Goal: Find specific page/section: Find specific page/section

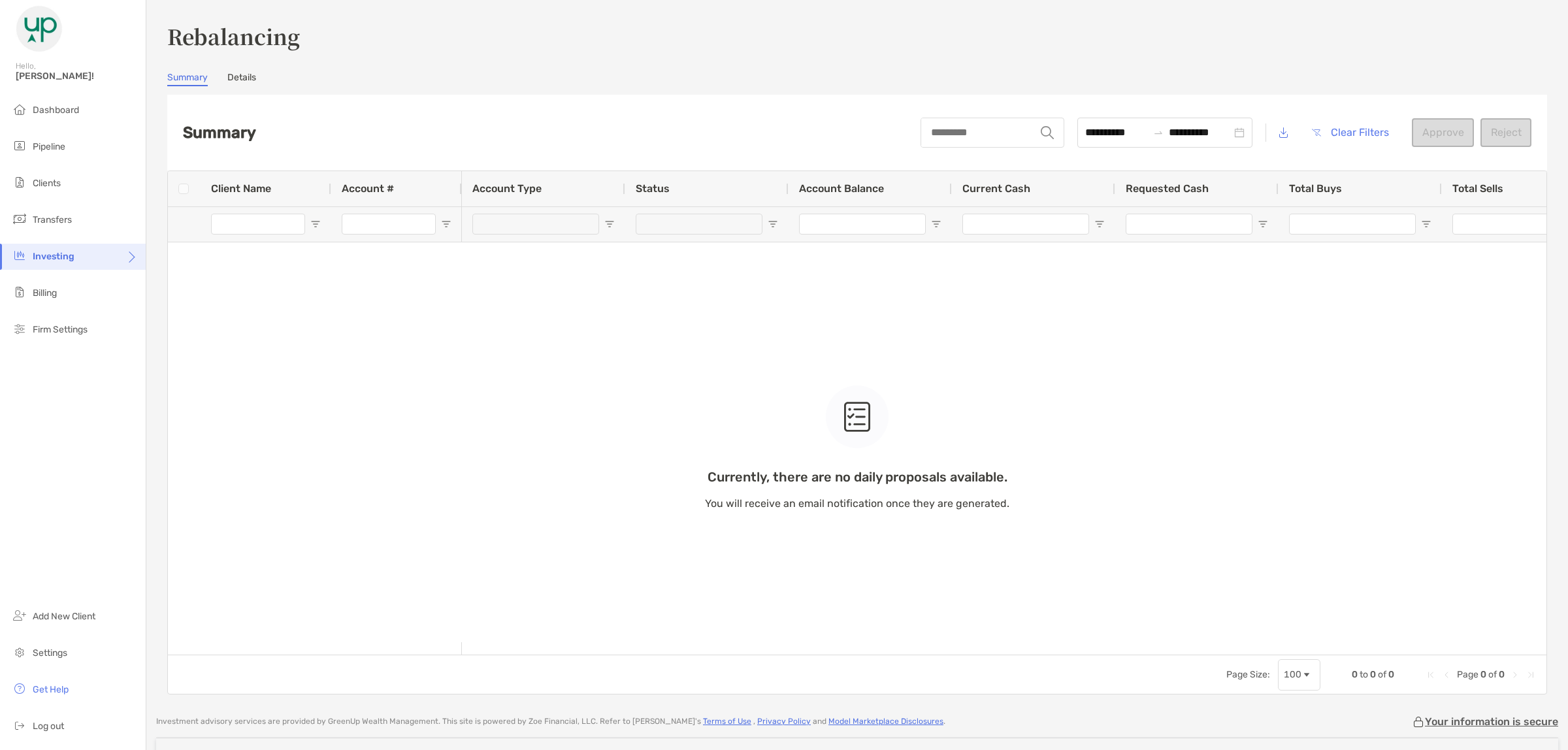
click at [43, 184] on span "Clients" at bounding box center [47, 183] width 28 height 11
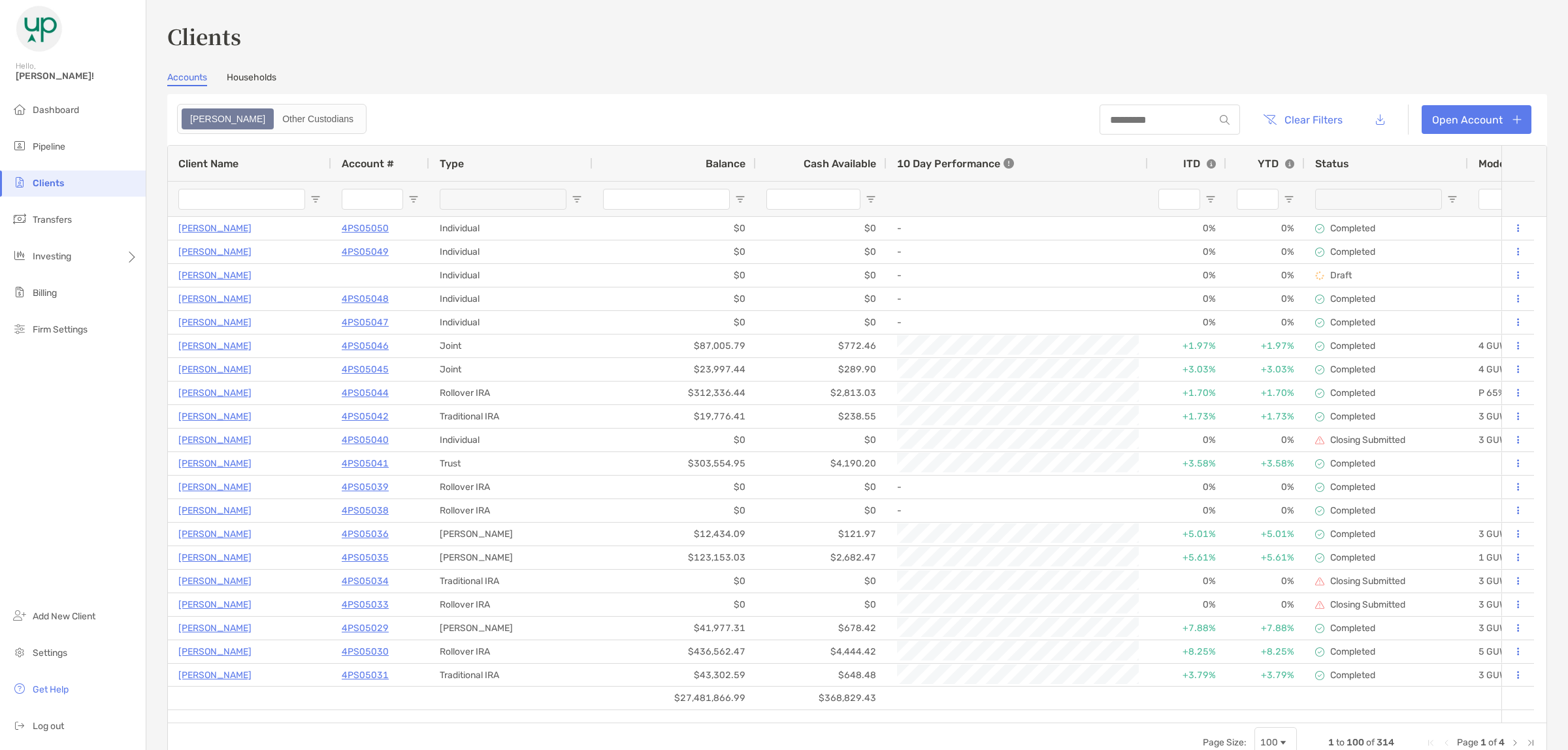
click at [1137, 125] on div at bounding box center [1170, 119] width 141 height 30
click at [1136, 122] on input at bounding box center [1157, 120] width 114 height 11
type input "******"
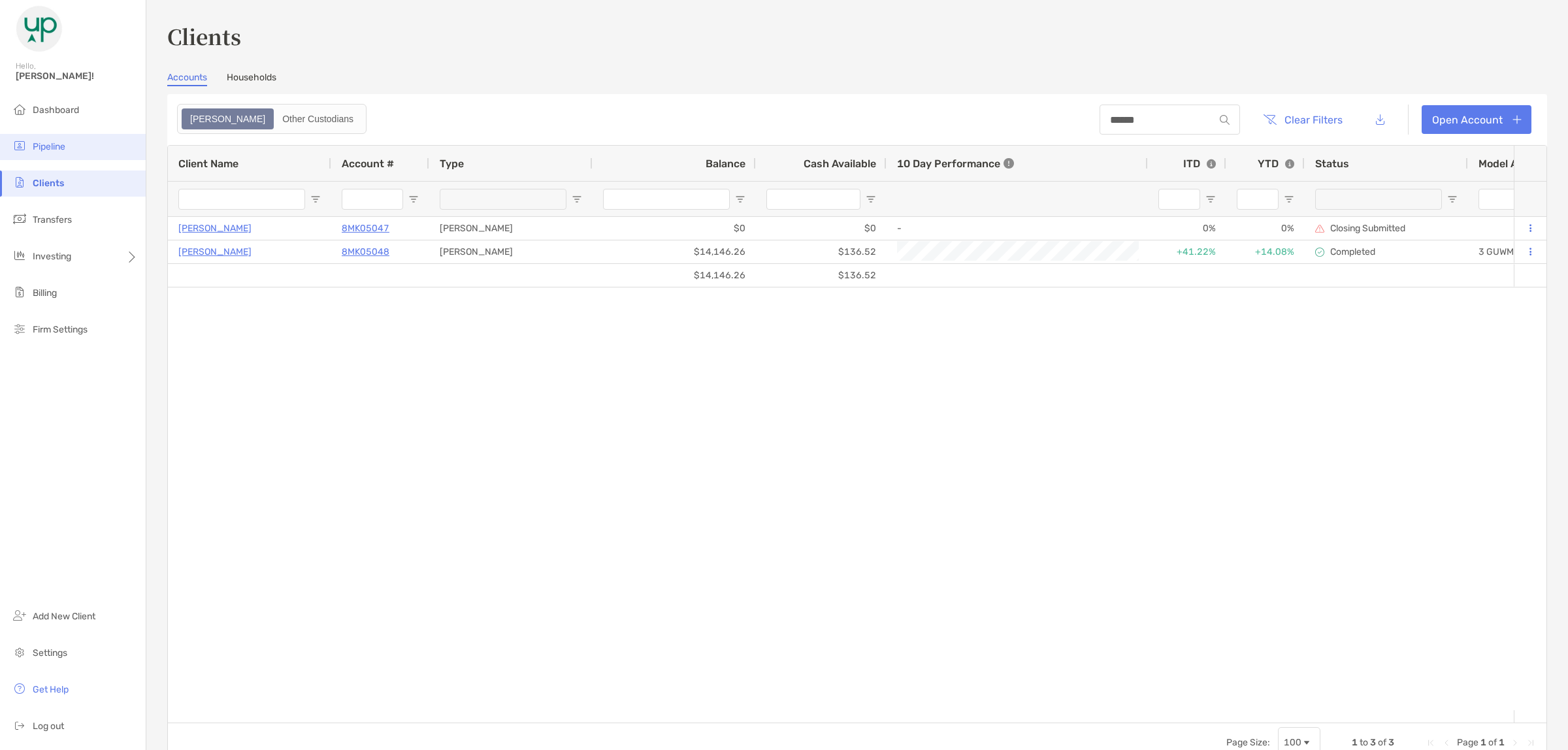
click at [51, 147] on span "Pipeline" at bounding box center [49, 146] width 33 height 11
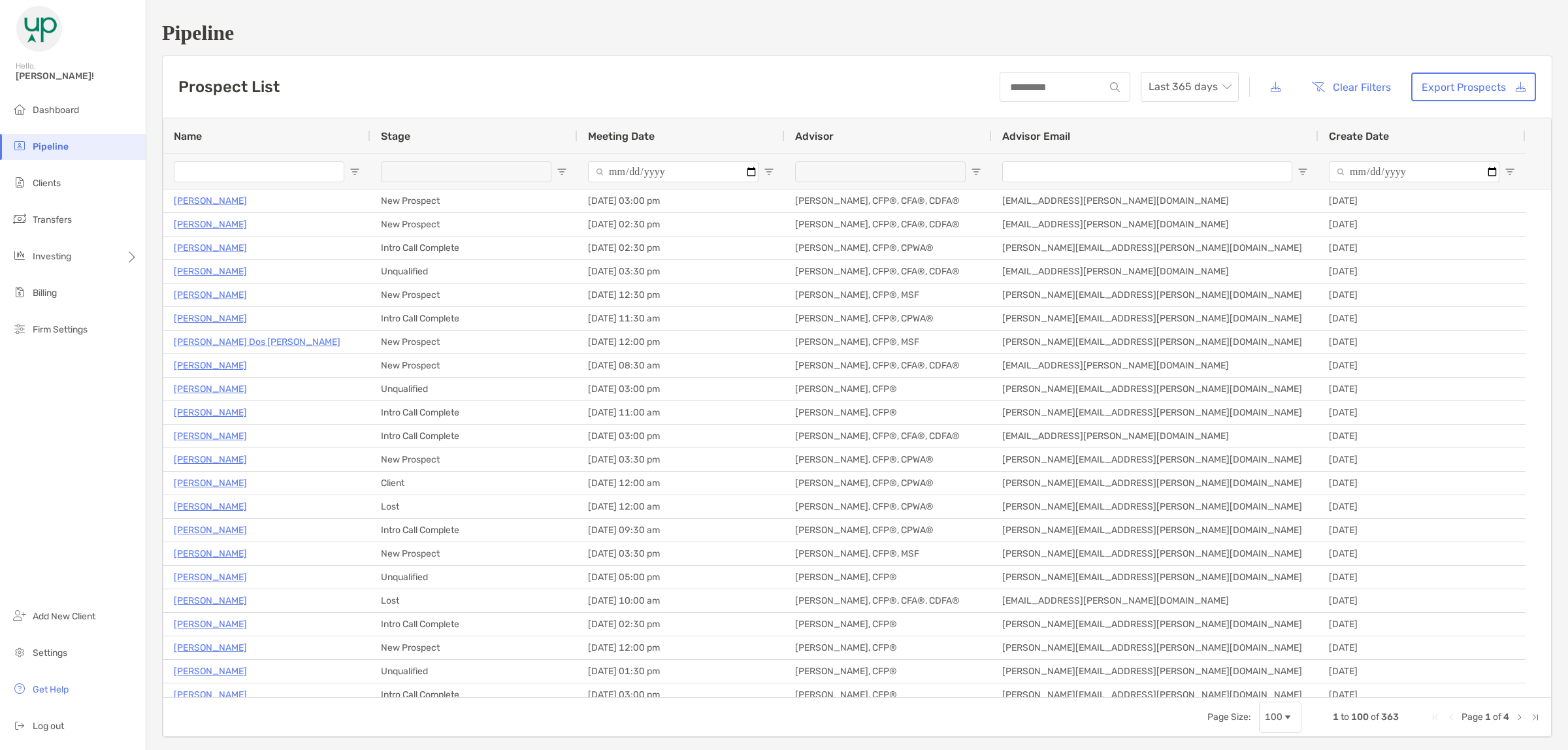
click at [1057, 80] on div at bounding box center [1065, 86] width 130 height 30
click at [1046, 89] on input at bounding box center [1053, 87] width 103 height 11
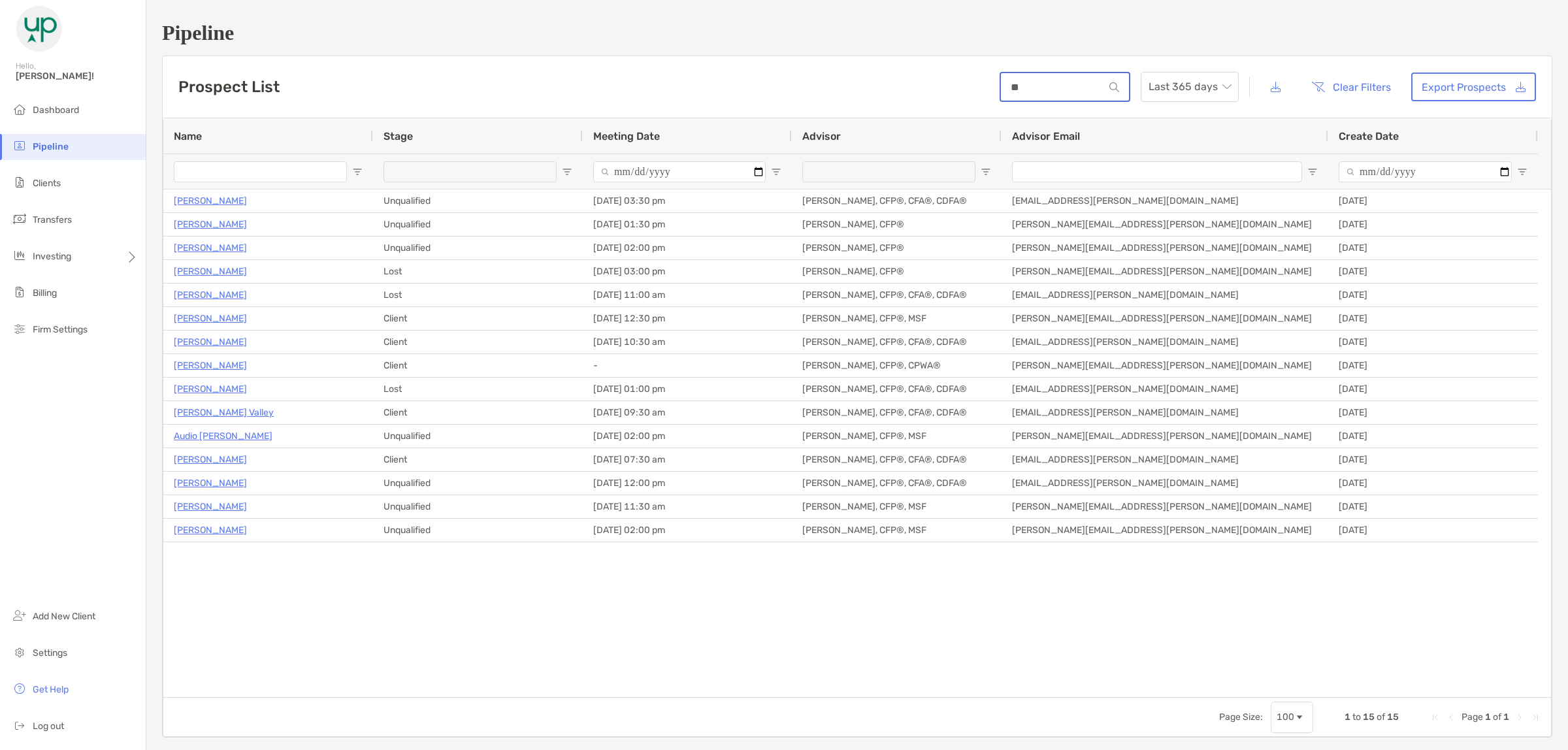
type input "*"
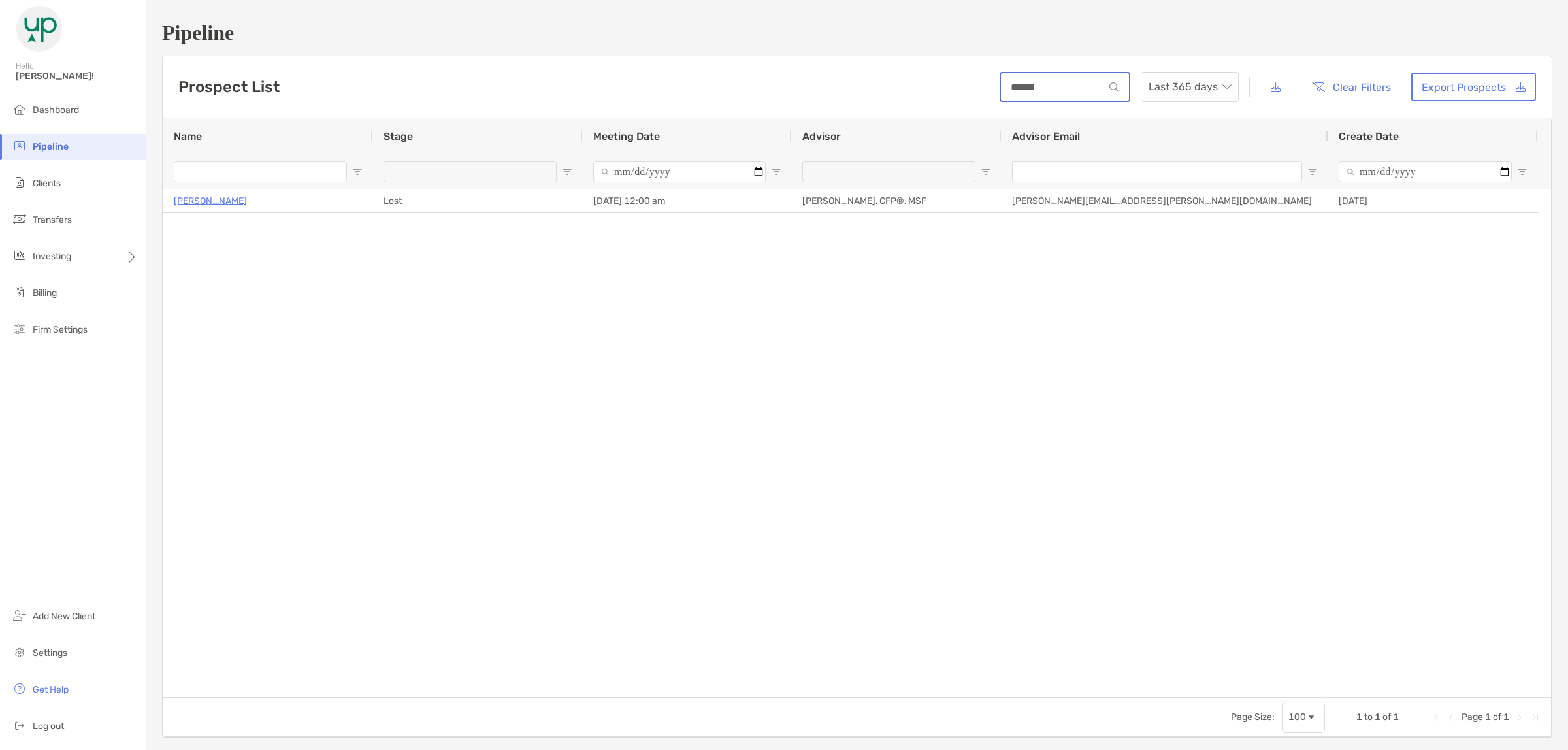
type input "******"
click at [1374, 89] on button "Clear Filters" at bounding box center [1351, 87] width 99 height 29
click at [1374, 89] on button "Clear Filters" at bounding box center [1351, 87] width 99 height 29
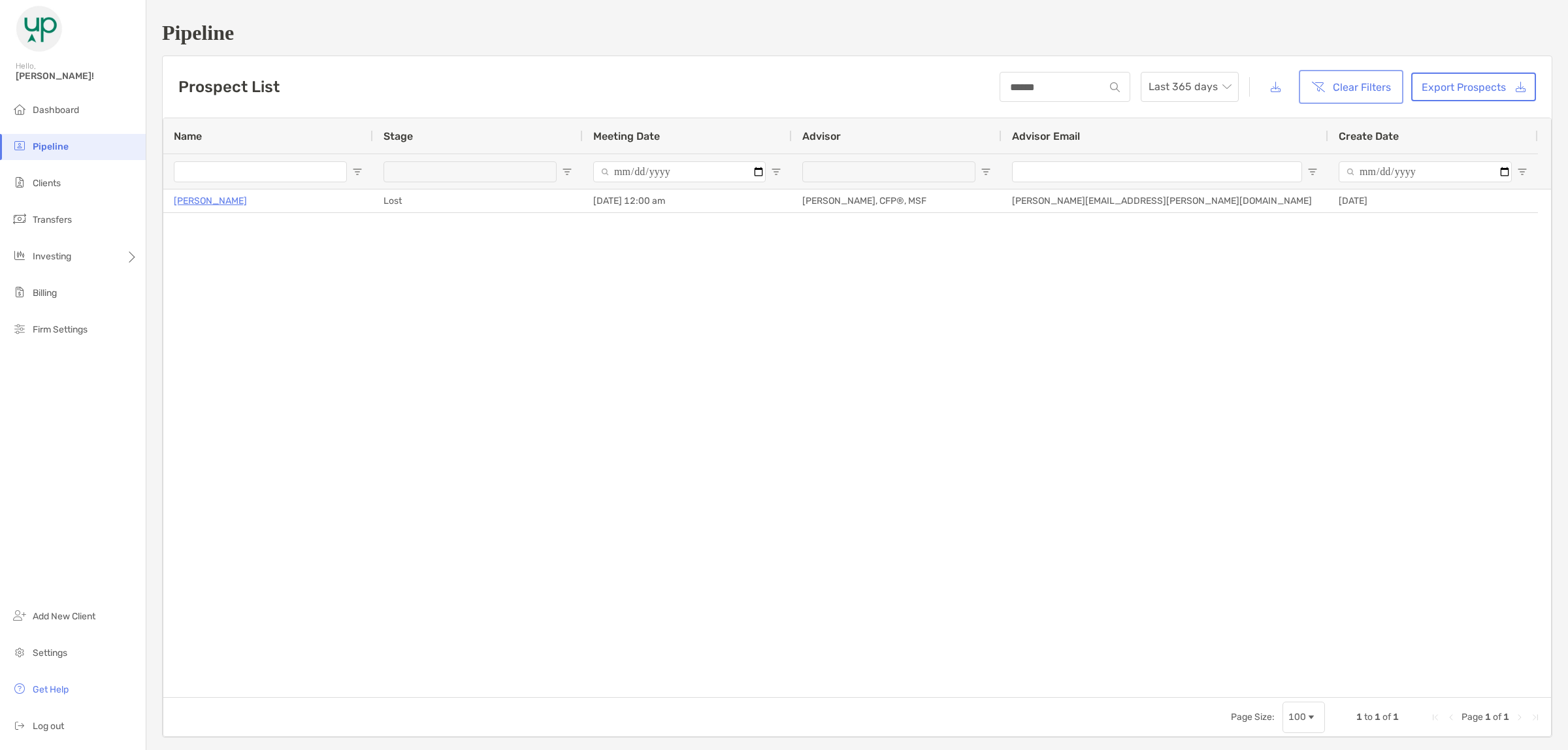
click at [1374, 89] on button "Clear Filters" at bounding box center [1351, 87] width 99 height 29
click at [229, 86] on h3 "Prospect List" at bounding box center [229, 87] width 101 height 19
click at [1212, 89] on span "Last 365 days" at bounding box center [1190, 87] width 82 height 29
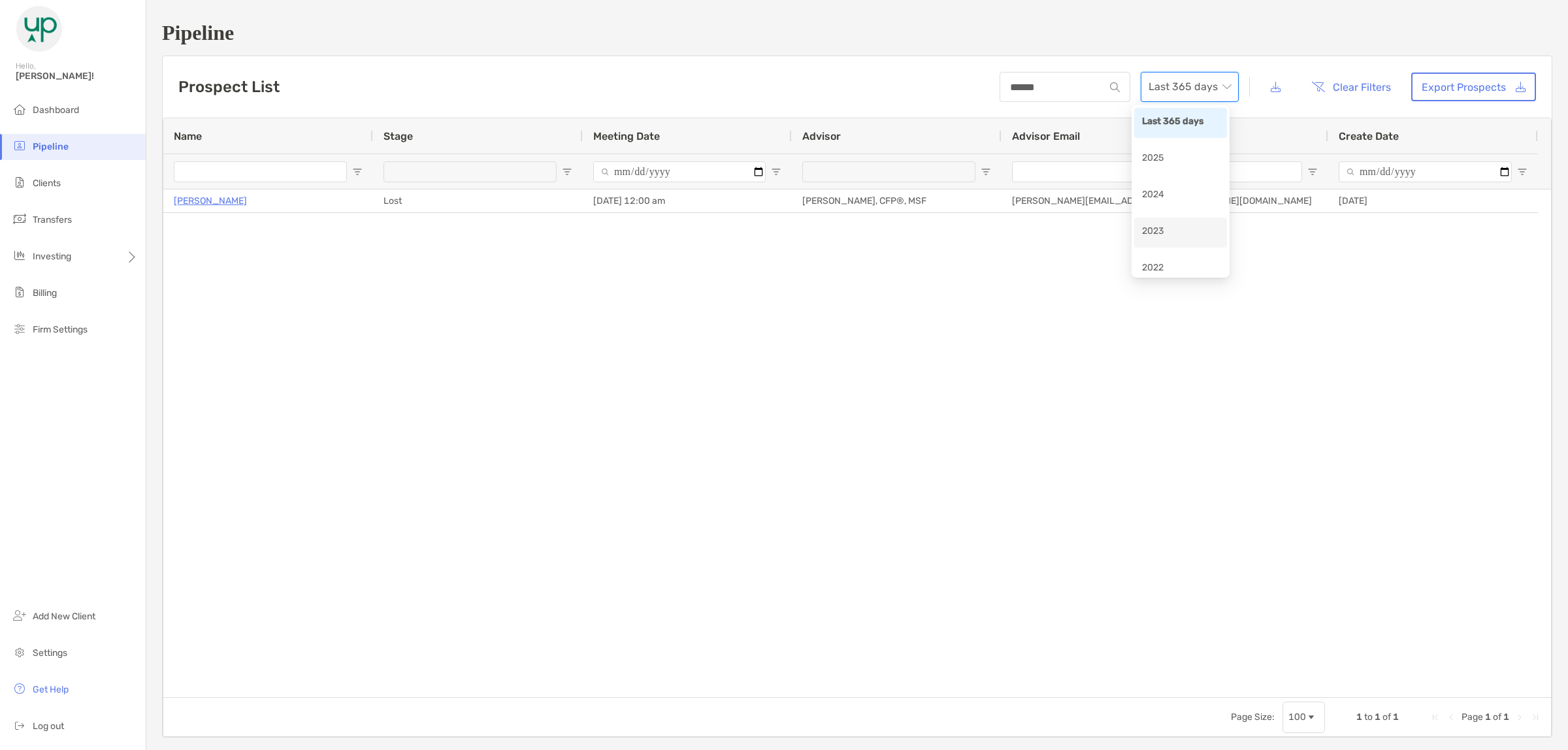
click at [1186, 229] on div "2023" at bounding box center [1181, 232] width 77 height 16
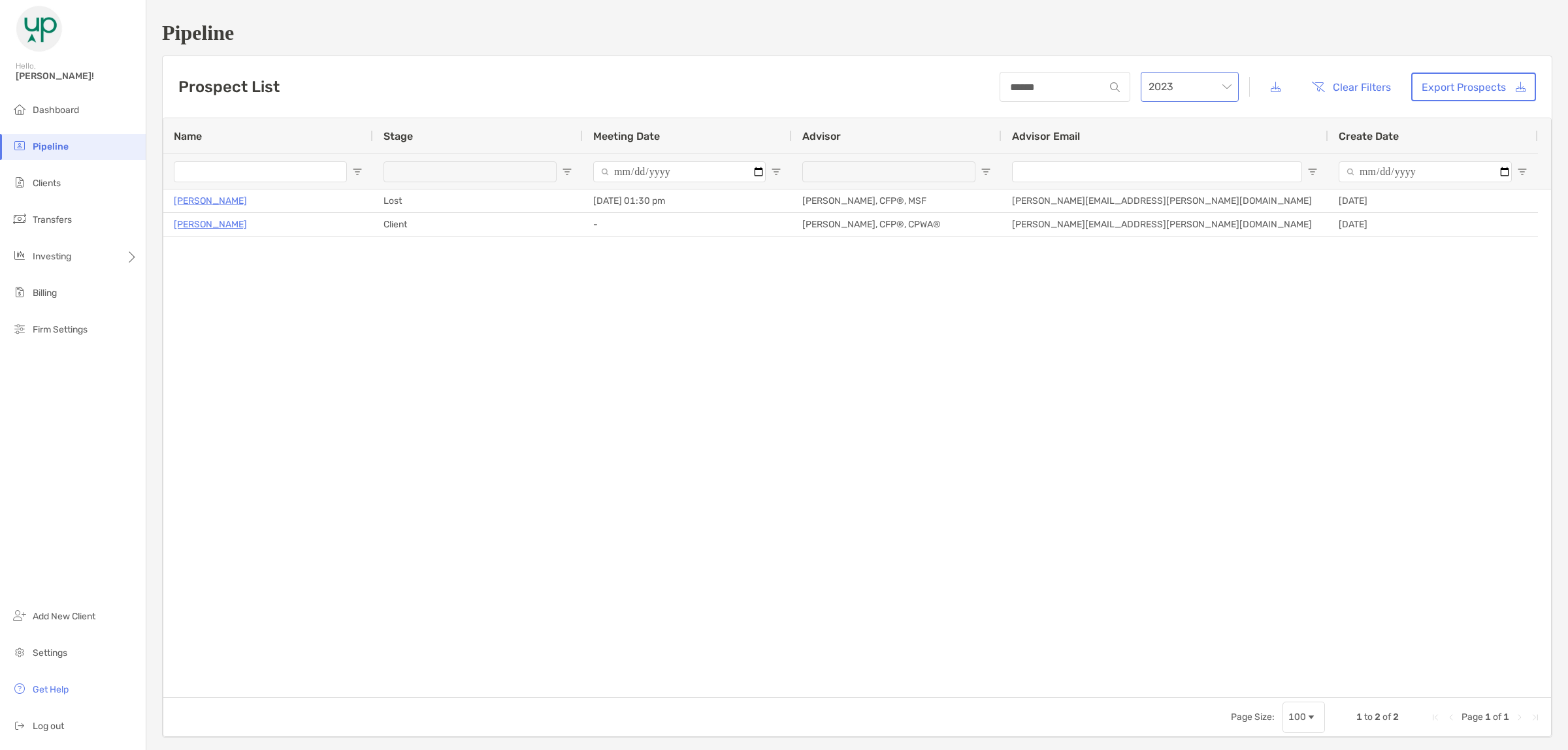
click at [1190, 81] on span "2023" at bounding box center [1190, 87] width 82 height 29
click at [1173, 262] on div "2022" at bounding box center [1181, 269] width 77 height 16
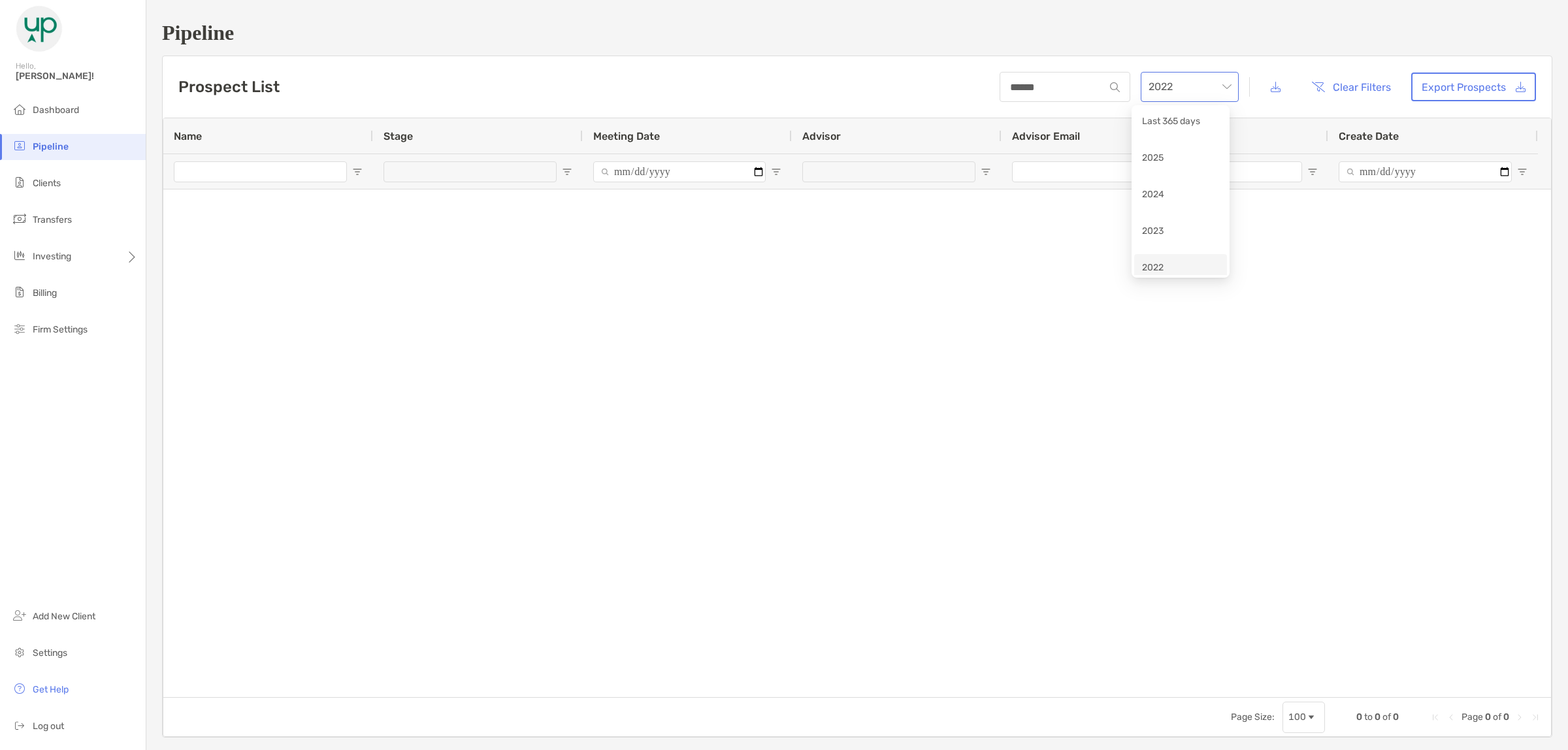
click at [1195, 87] on span "2022" at bounding box center [1190, 87] width 82 height 29
click at [1180, 195] on div "2024" at bounding box center [1181, 196] width 77 height 16
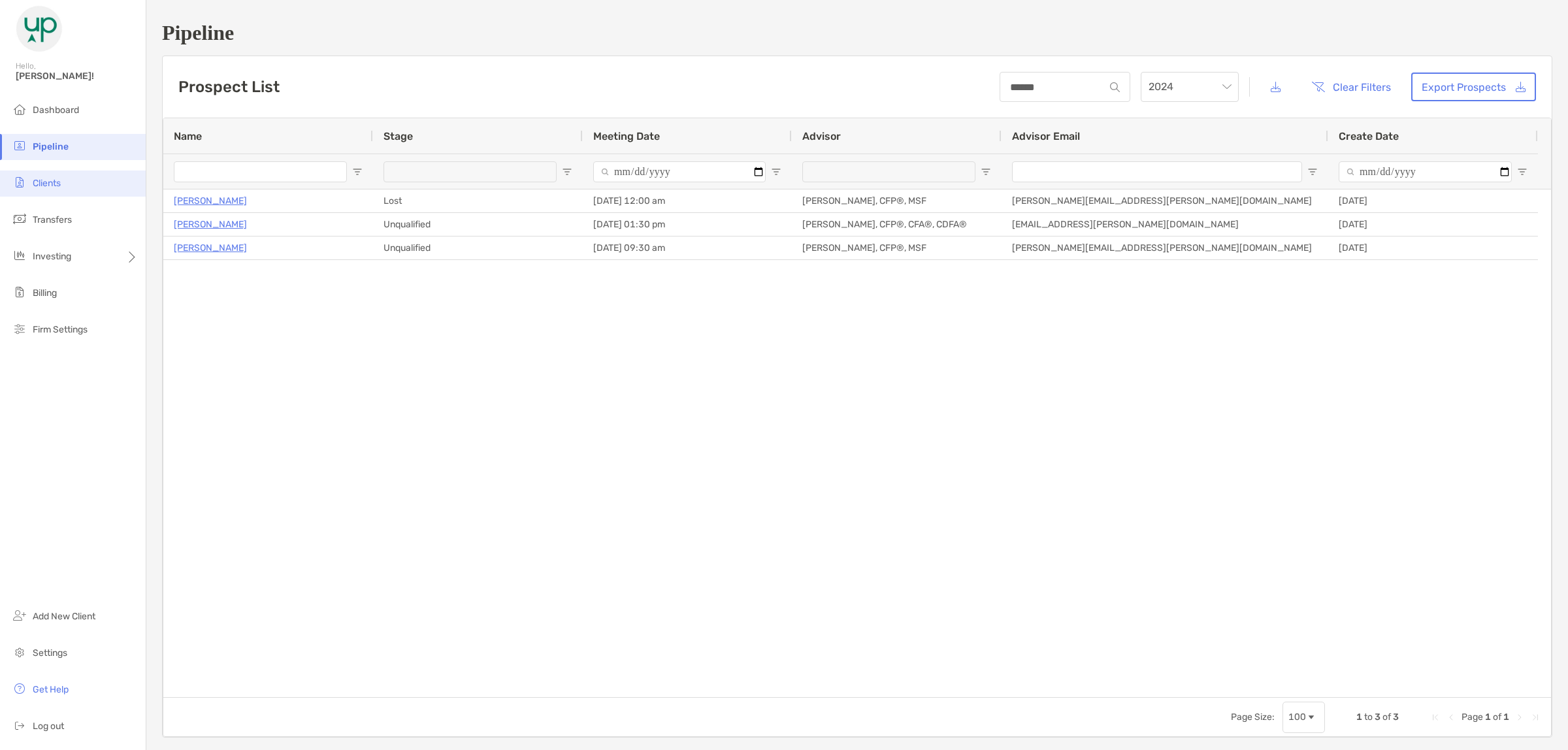
click at [46, 183] on span "Clients" at bounding box center [47, 183] width 28 height 11
